Goal: Task Accomplishment & Management: Manage account settings

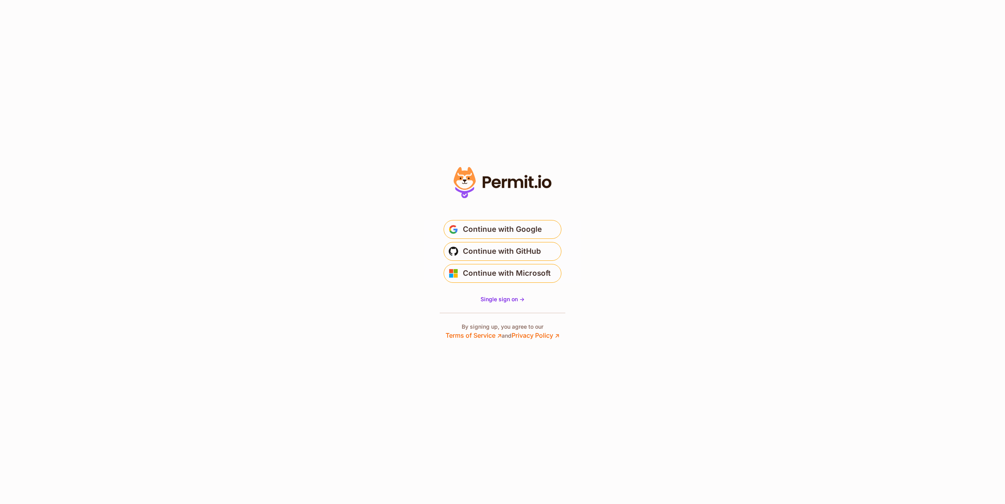
click at [532, 276] on span "Continue with Microsoft" at bounding box center [507, 273] width 88 height 13
click at [523, 270] on span "Continue with Microsoft" at bounding box center [507, 273] width 88 height 13
click at [526, 265] on button "Continue with Microsoft" at bounding box center [503, 273] width 118 height 19
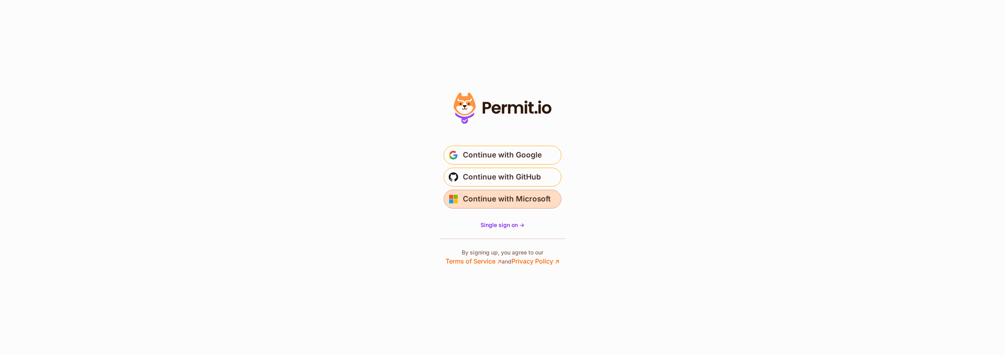
click at [513, 195] on span "Continue with Microsoft" at bounding box center [507, 199] width 88 height 13
click at [12, 267] on section "* Or" at bounding box center [502, 177] width 1005 height 355
click at [506, 201] on span "Continue with Microsoft" at bounding box center [507, 199] width 88 height 13
click at [1001, 124] on section "* Or" at bounding box center [502, 177] width 1005 height 355
click at [493, 228] on span "Single sign on ->" at bounding box center [502, 224] width 44 height 7
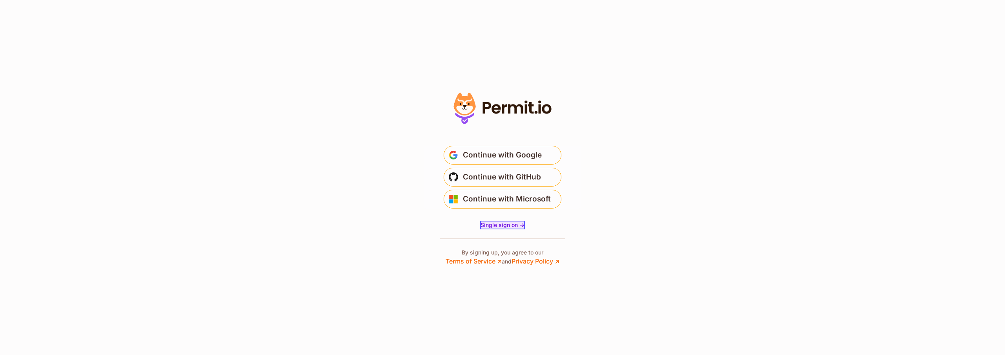
click at [506, 221] on span "Single sign on ->" at bounding box center [502, 224] width 44 height 7
